Goal: Transaction & Acquisition: Book appointment/travel/reservation

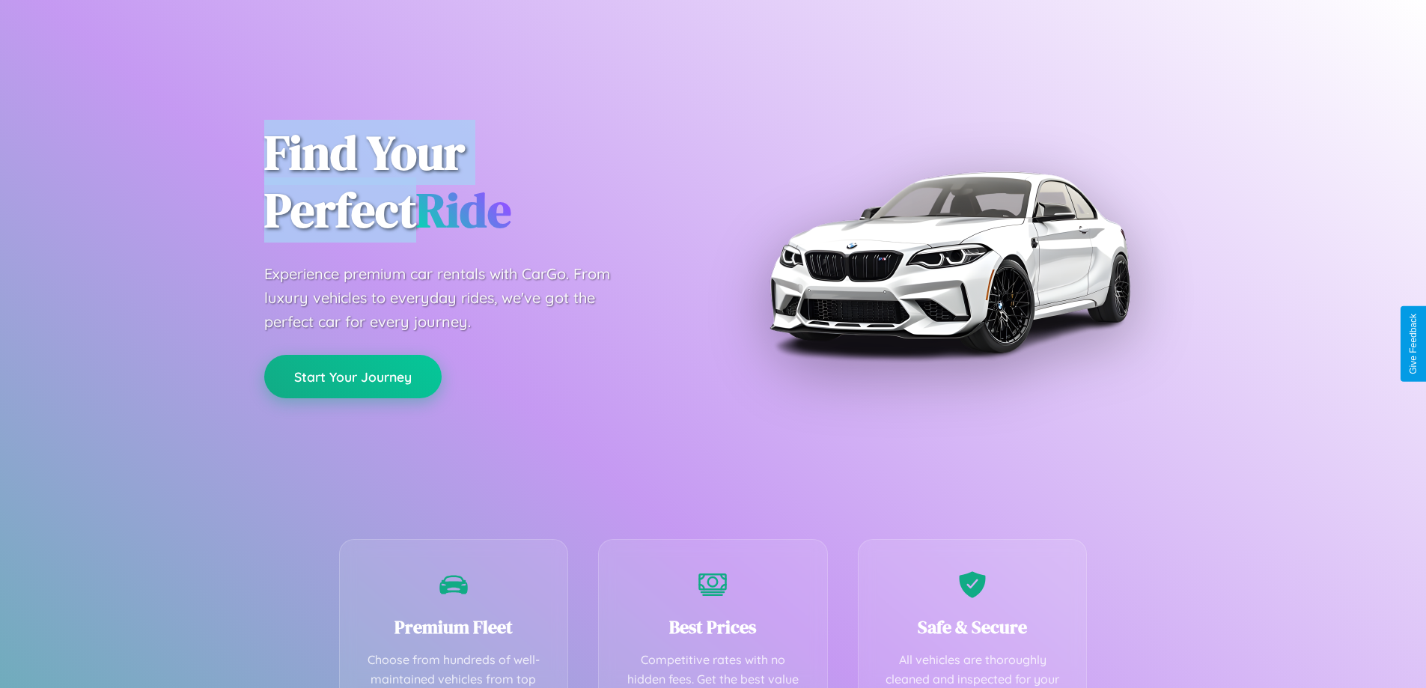
click at [352, 376] on button "Start Your Journey" at bounding box center [352, 376] width 177 height 43
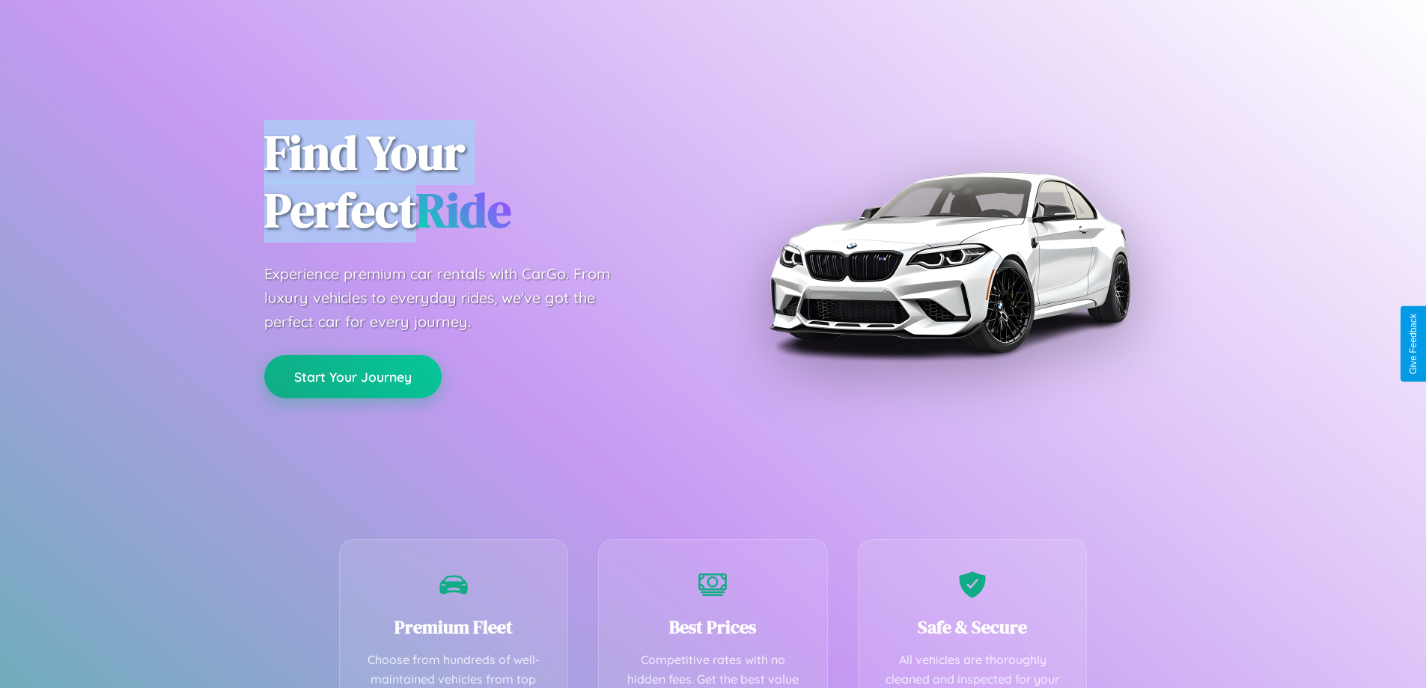
click at [352, 376] on button "Start Your Journey" at bounding box center [352, 376] width 177 height 43
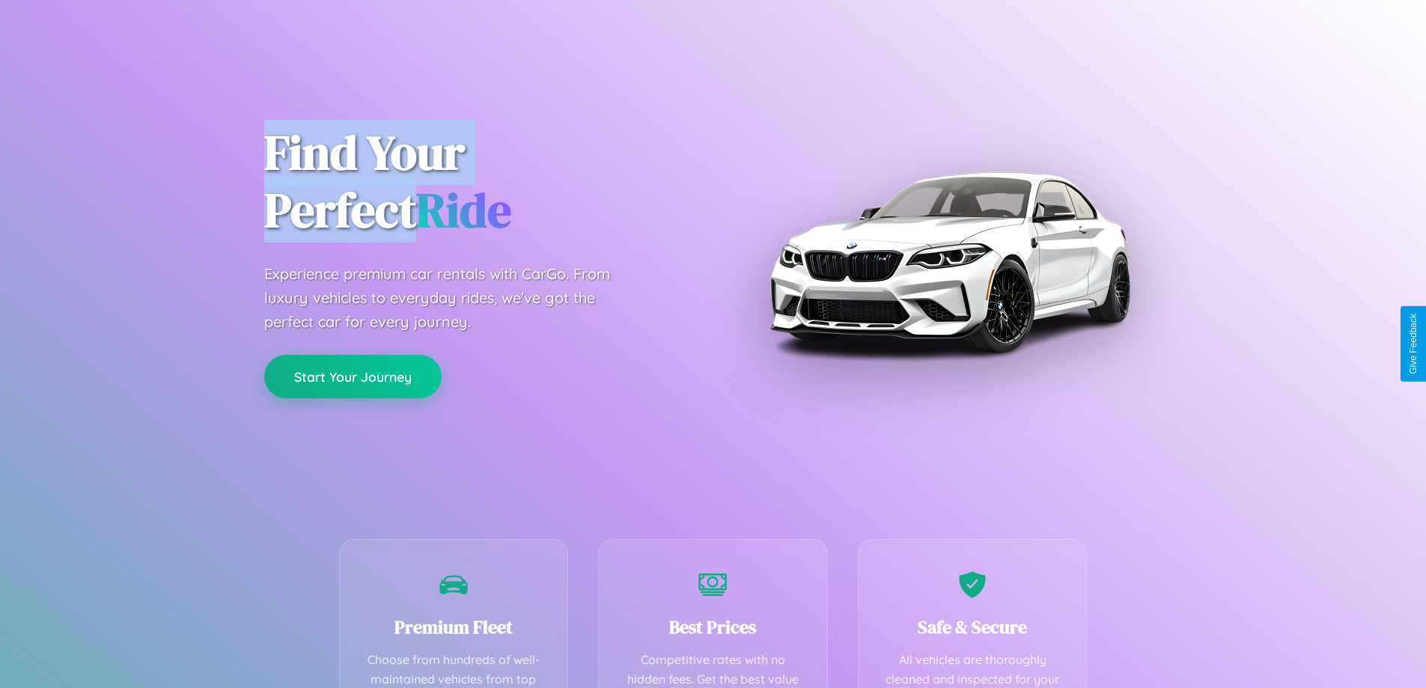
click at [352, 376] on button "Start Your Journey" at bounding box center [352, 376] width 177 height 43
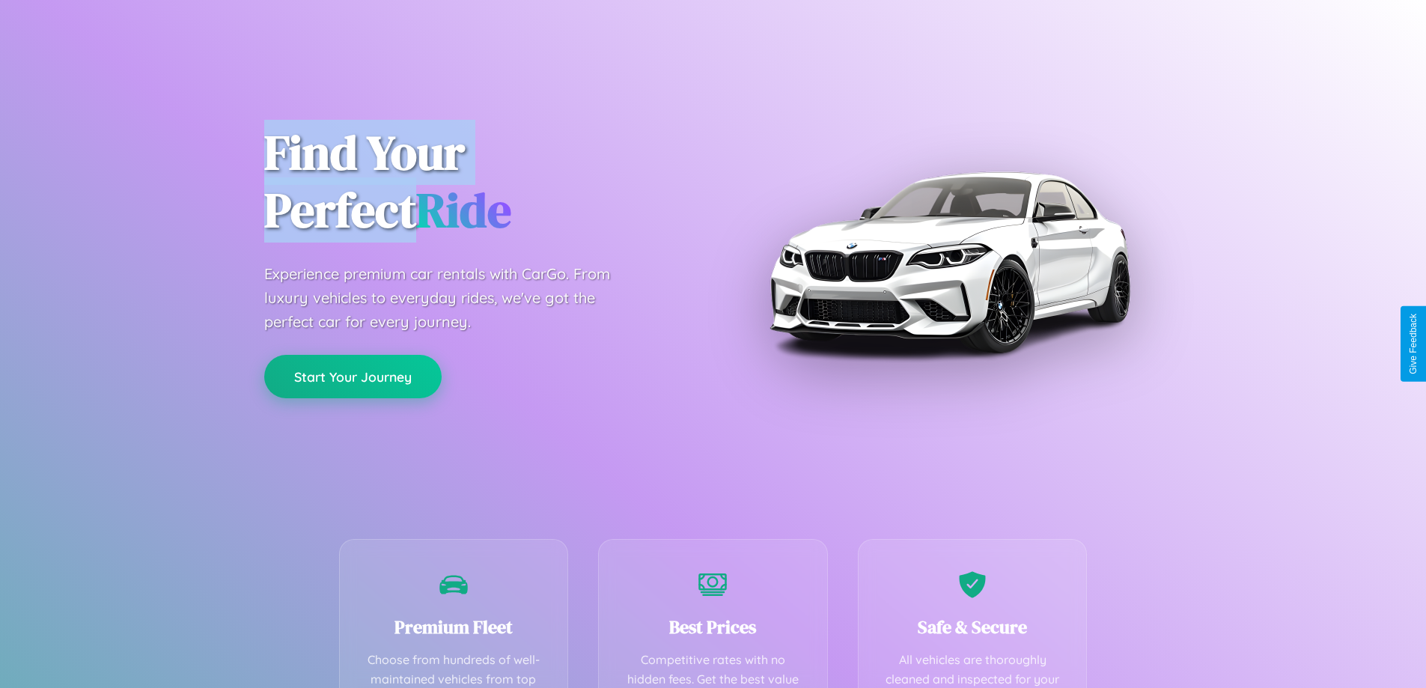
click at [352, 376] on button "Start Your Journey" at bounding box center [352, 376] width 177 height 43
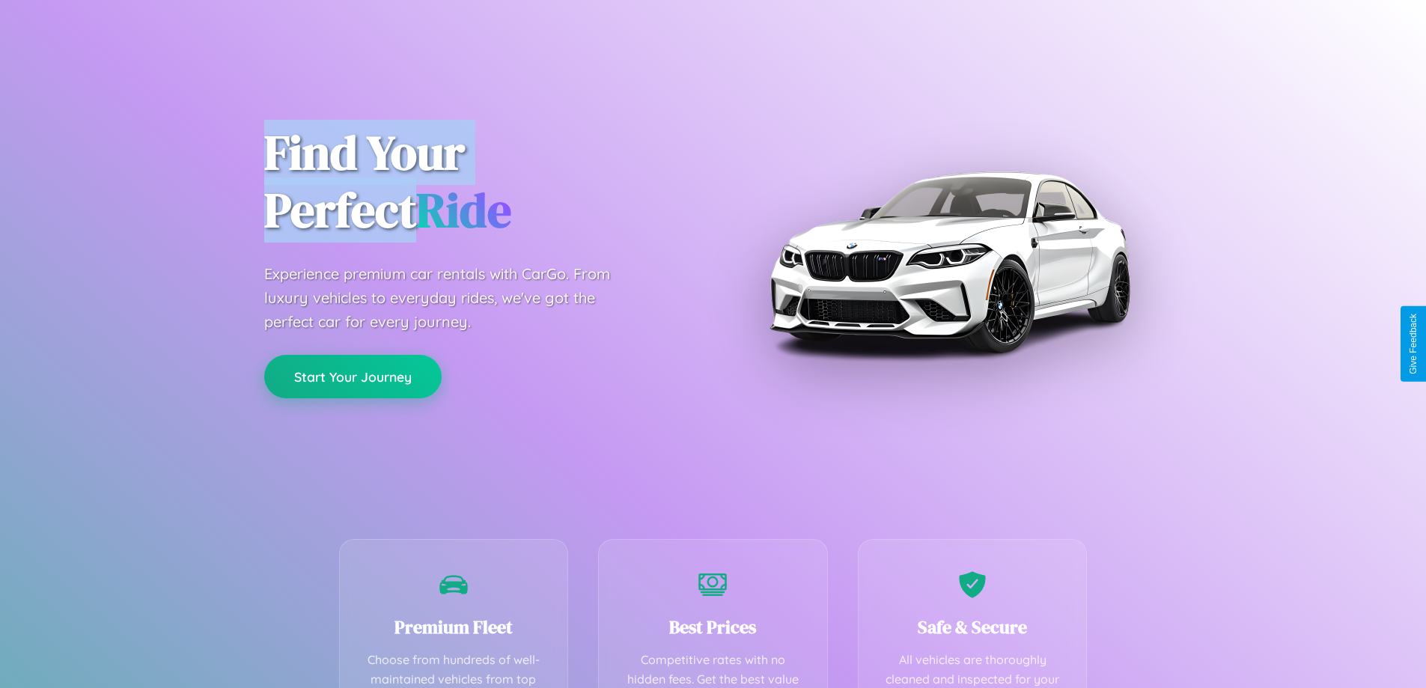
click at [352, 376] on button "Start Your Journey" at bounding box center [352, 376] width 177 height 43
